Goal: Transaction & Acquisition: Book appointment/travel/reservation

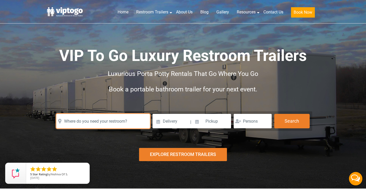
click at [114, 124] on input "text" at bounding box center [103, 121] width 94 height 14
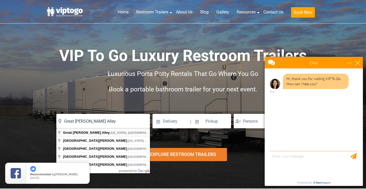
type input "Great Jones Alley, New York, NY, USA"
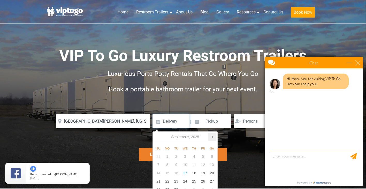
click at [213, 137] on icon at bounding box center [212, 137] width 1 height 3
click at [211, 164] on div "11" at bounding box center [212, 165] width 9 height 8
type input "10/11/2025"
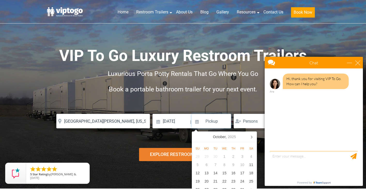
click at [216, 123] on input at bounding box center [211, 121] width 39 height 14
click at [251, 165] on div "11" at bounding box center [251, 165] width 9 height 8
type input "10/11/2025"
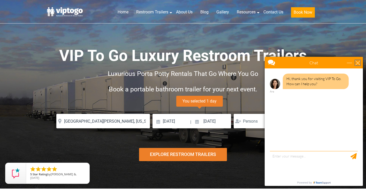
click at [357, 61] on div "close" at bounding box center [358, 62] width 5 height 5
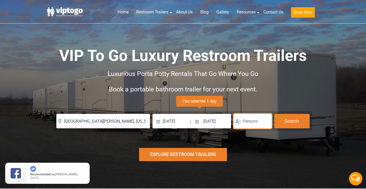
click at [257, 120] on input "number" at bounding box center [253, 121] width 38 height 14
type input "150"
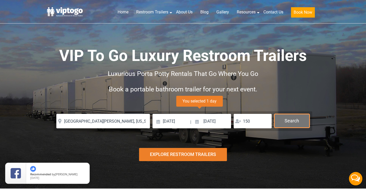
click at [294, 125] on button "Search" at bounding box center [292, 121] width 35 height 14
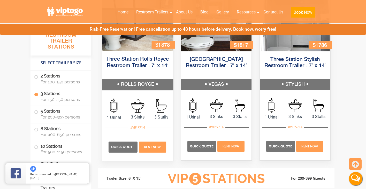
scroll to position [628, 0]
click at [151, 148] on span "Rent Now" at bounding box center [152, 148] width 17 height 4
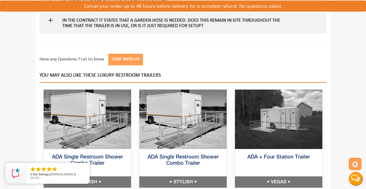
scroll to position [910, 0]
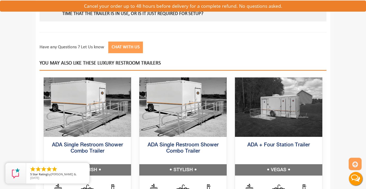
click at [357, 180] on button "Live Chat" at bounding box center [356, 179] width 21 height 21
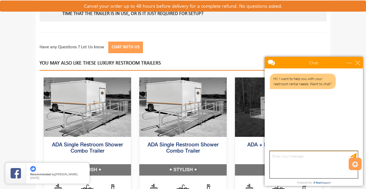
click at [290, 157] on textarea "type your message" at bounding box center [314, 164] width 88 height 27
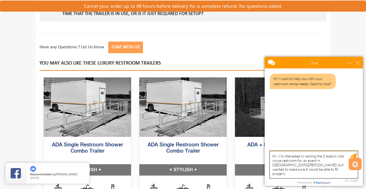
type textarea "Hi - I'm interested in renting the 3 station rolls royce restroom for an event …"
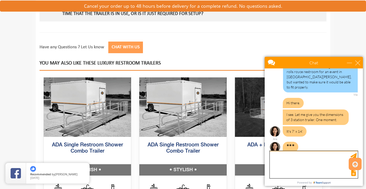
scroll to position [34, 0]
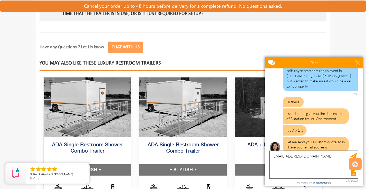
type textarea "[EMAIL_ADDRESS][DOMAIN_NAME]"
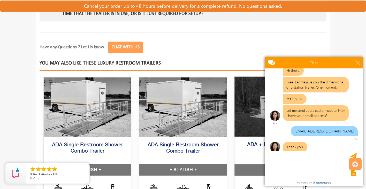
scroll to position [83, 0]
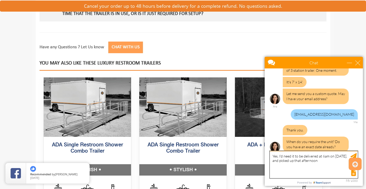
type textarea "Yes, I'd need it to be delivered at 6am on [DATE], and picked up that afternoon."
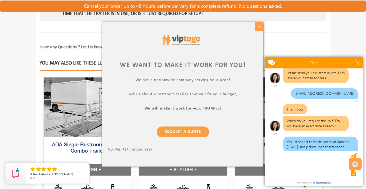
click at [260, 26] on div "X" at bounding box center [260, 26] width 8 height 9
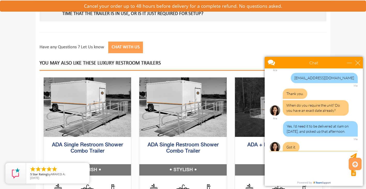
scroll to position [146, 0]
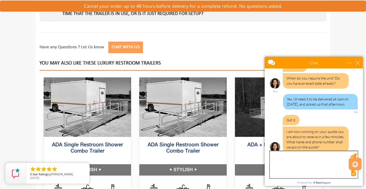
click at [311, 161] on textarea "type your message" at bounding box center [314, 164] width 88 height 27
type textarea "Gabe Banner 917 749=4072"
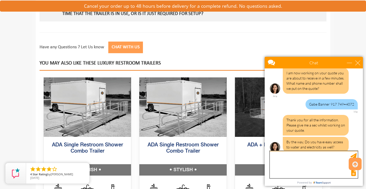
scroll to position [222, 0]
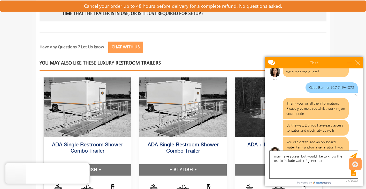
type textarea "I may have access, but would like to know the cost to include water / generator"
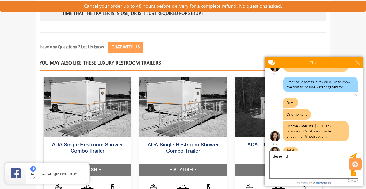
scroll to position [292, 0]
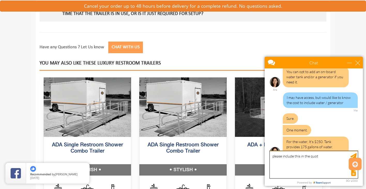
type textarea "please include this in the quote"
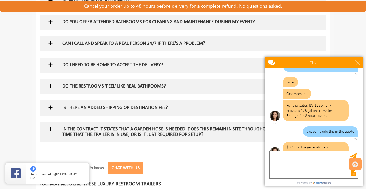
scroll to position [792, 0]
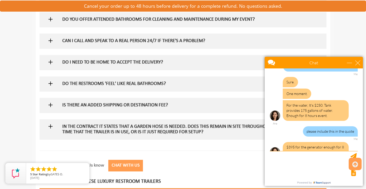
click at [146, 105] on h5 "IS THERE AN ADDED SHIPPING OR DESTINATION FEE?" at bounding box center [174, 105] width 225 height 5
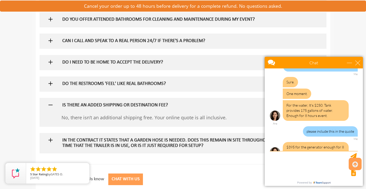
scroll to position [344, 0]
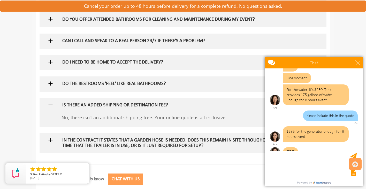
click at [146, 105] on h5 "IS THERE AN ADDED SHIPPING OR DESTINATION FEE?" at bounding box center [174, 105] width 225 height 5
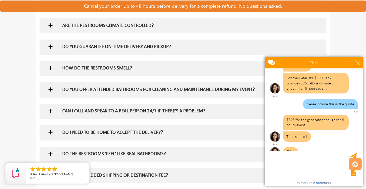
scroll to position [714, 0]
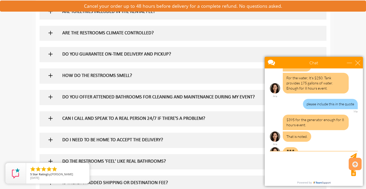
click at [174, 97] on h5 "DO YOU OFFER ATTENDED BATHROOMS FOR CLEANING AND MAINTENANCE DURING MY EVENT?" at bounding box center [174, 97] width 225 height 5
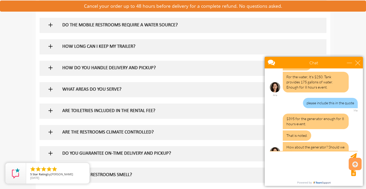
scroll to position [606, 0]
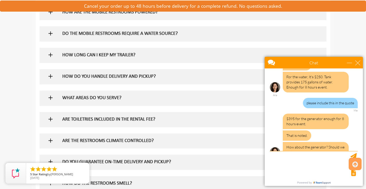
click at [150, 73] on div "HOW DO YOU HANDLE DELIVERY AND PICKUP?" at bounding box center [174, 76] width 233 height 15
click at [86, 77] on h5 "HOW DO YOU HANDLE DELIVERY AND PICKUP?" at bounding box center [174, 76] width 225 height 5
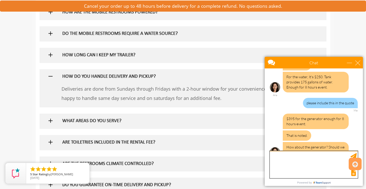
click at [293, 158] on textarea "type your message" at bounding box center [314, 164] width 88 height 27
type textarea "yes please"
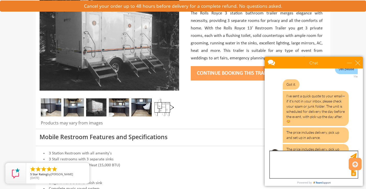
scroll to position [491, 0]
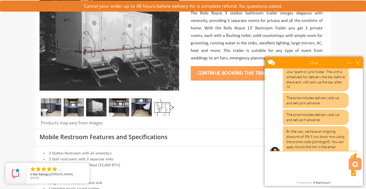
click at [323, 132] on div "By the way, we have an ongoing discount of 5% if you book now using the promo c…" at bounding box center [316, 142] width 66 height 31
copy div "johntogo5"
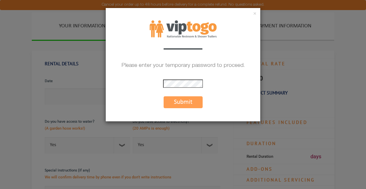
scroll to position [486, 0]
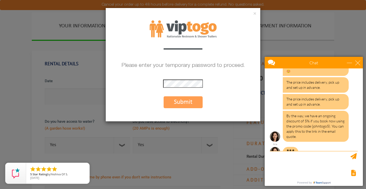
click at [185, 100] on button "Submit" at bounding box center [183, 103] width 39 height 12
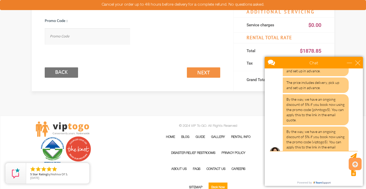
scroll to position [286, 0]
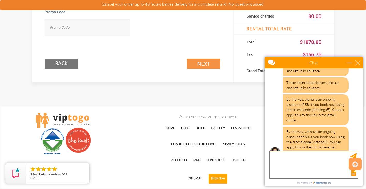
click at [311, 159] on textarea "type your message" at bounding box center [314, 164] width 88 height 27
type textarea "H"
type textarea "Got it. Thanks for your help!"
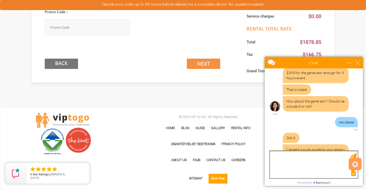
scroll to position [381, 0]
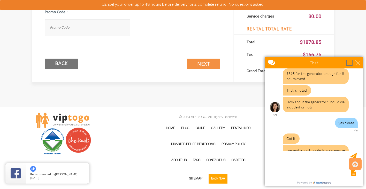
click at [351, 63] on div "minimize" at bounding box center [349, 62] width 5 height 5
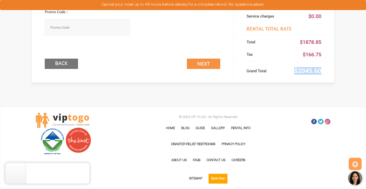
drag, startPoint x: 323, startPoint y: 70, endPoint x: 292, endPoint y: 70, distance: 31.1
click at [292, 70] on div "Grand Total $2045.60" at bounding box center [284, 72] width 101 height 12
copy div "$2045.60"
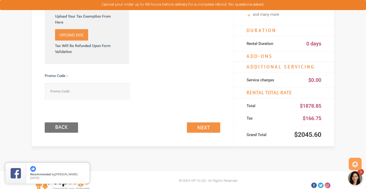
scroll to position [191, 0]
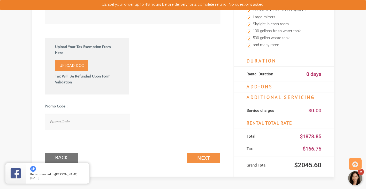
click at [358, 183] on div at bounding box center [356, 179] width 16 height 16
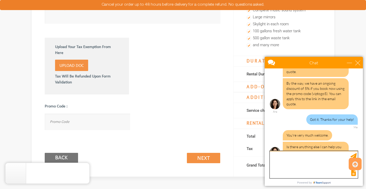
click at [289, 159] on textarea "type your message" at bounding box center [314, 164] width 88 height 27
type textarea "no - i'm all set, thank you"
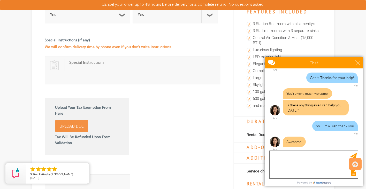
scroll to position [582, 0]
